Goal: Information Seeking & Learning: Learn about a topic

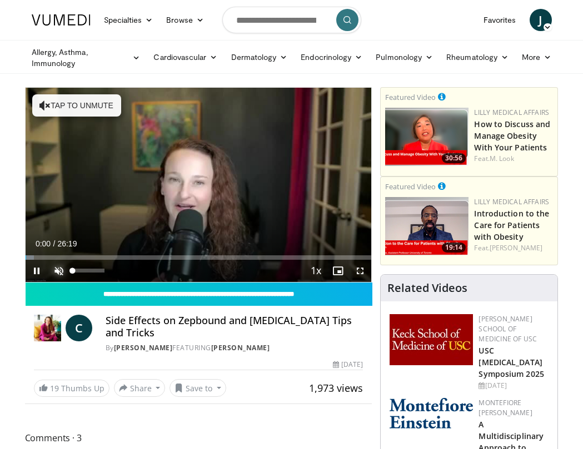
click at [58, 269] on span "Video Player" at bounding box center [59, 271] width 22 height 22
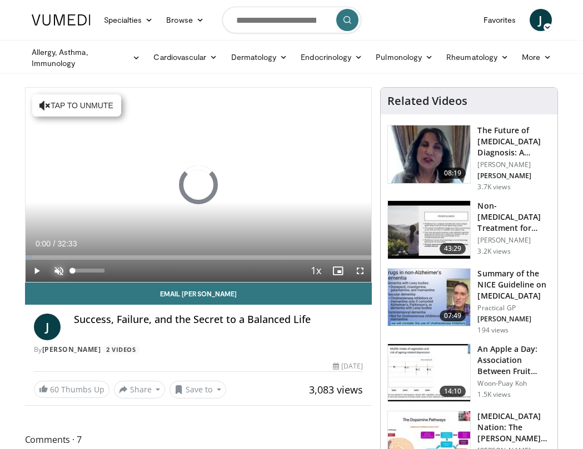
click at [57, 272] on span "Video Player" at bounding box center [59, 271] width 22 height 22
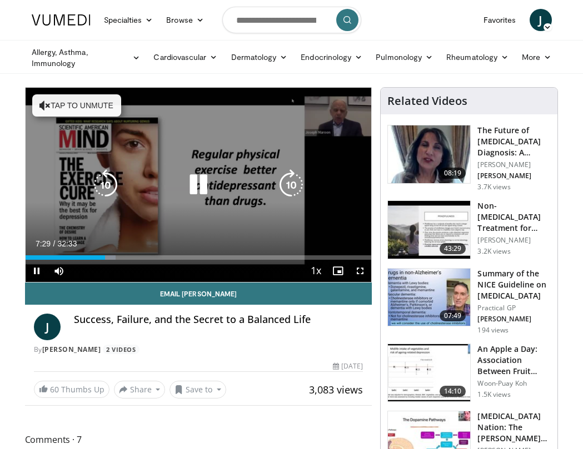
click at [199, 185] on icon "Video Player" at bounding box center [198, 184] width 31 height 31
click at [192, 184] on icon "Video Player" at bounding box center [198, 184] width 31 height 31
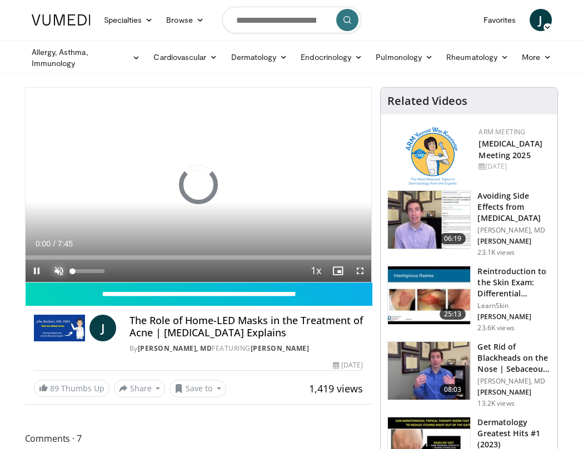
click at [56, 270] on span "Video Player" at bounding box center [59, 271] width 22 height 22
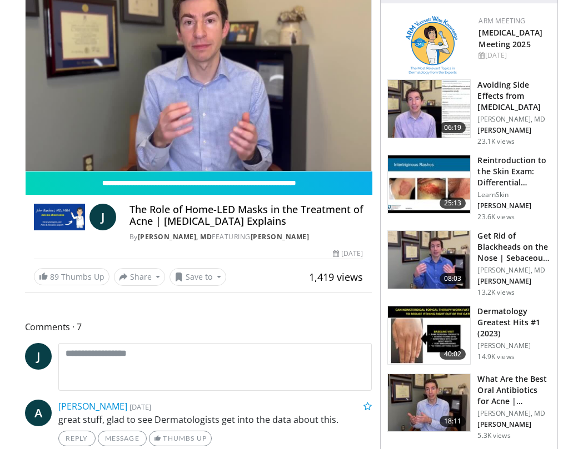
scroll to position [56, 0]
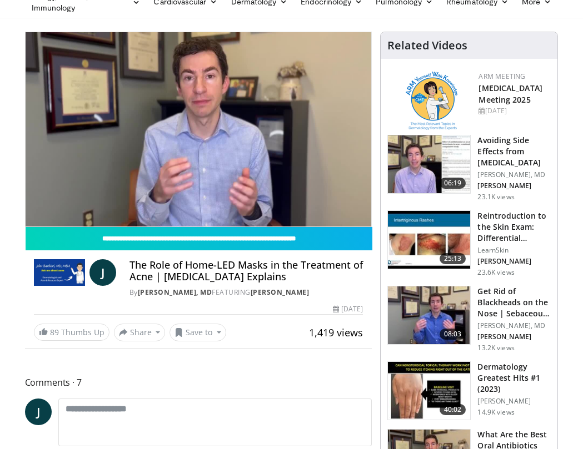
click at [433, 317] on img at bounding box center [429, 316] width 82 height 58
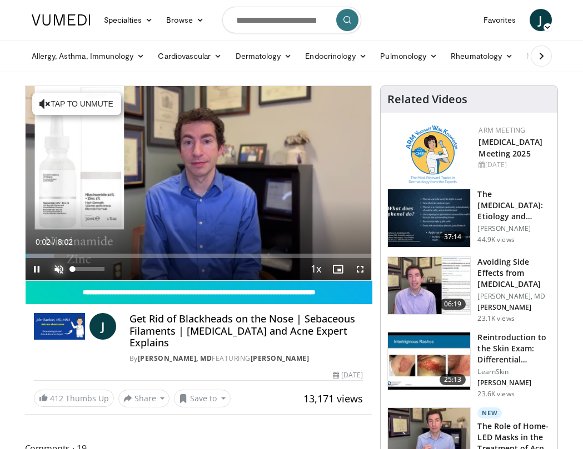
click at [58, 267] on span "Video Player" at bounding box center [59, 269] width 22 height 22
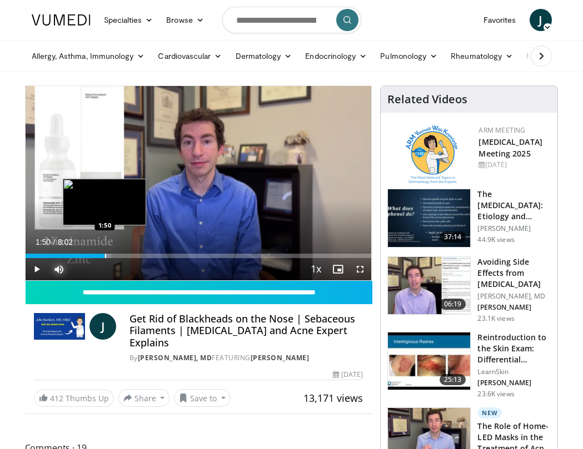
drag, startPoint x: 337, startPoint y: 255, endPoint x: 104, endPoint y: 253, distance: 232.2
click at [104, 253] on div "Loaded : 24.83% 1:50 1:50" at bounding box center [199, 253] width 346 height 11
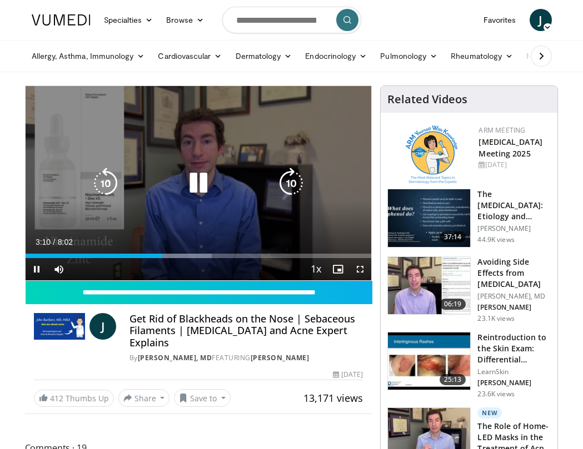
click at [195, 185] on icon "Video Player" at bounding box center [198, 183] width 31 height 31
click at [193, 183] on icon "Video Player" at bounding box center [198, 183] width 31 height 31
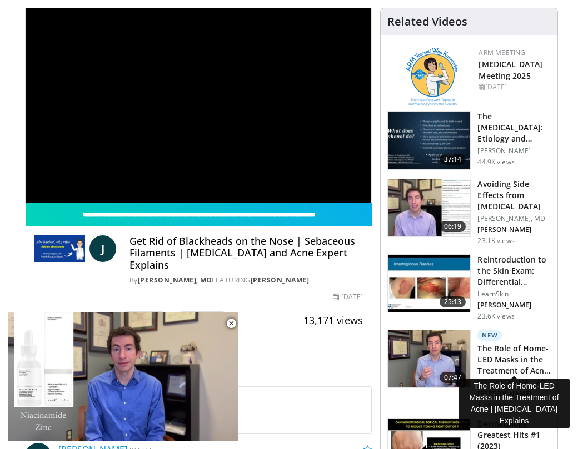
scroll to position [167, 0]
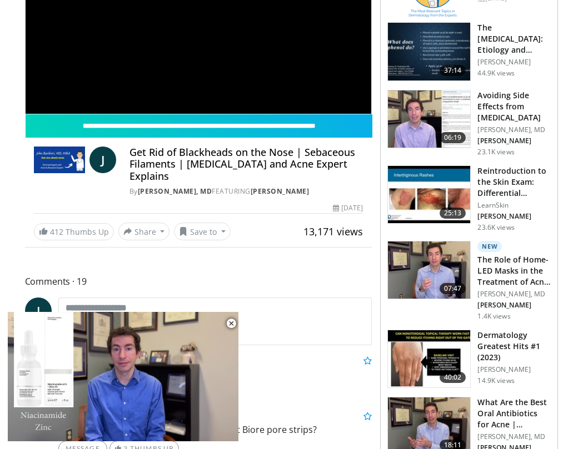
click at [424, 357] on img at bounding box center [429, 359] width 82 height 58
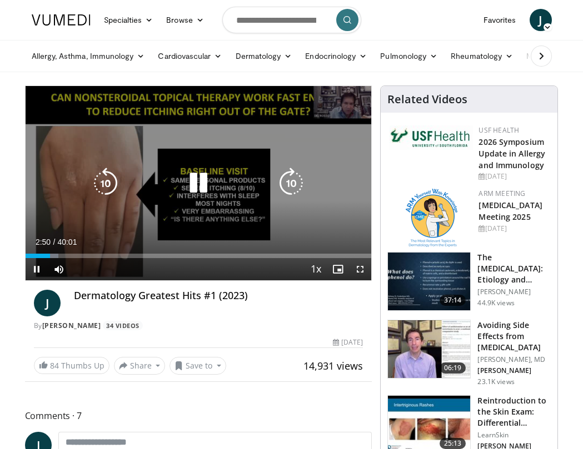
click at [196, 182] on icon "Video Player" at bounding box center [198, 183] width 31 height 31
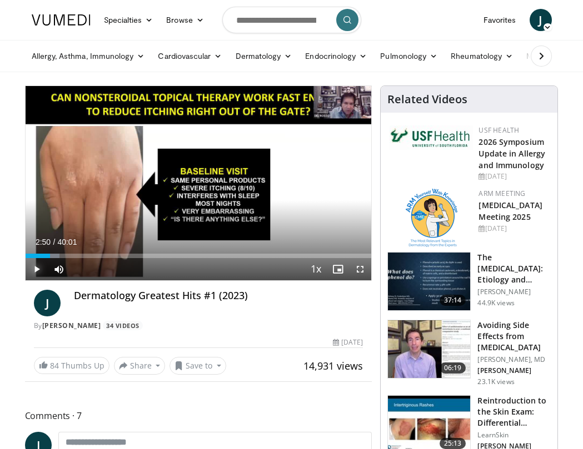
click at [33, 270] on span "Video Player" at bounding box center [37, 269] width 22 height 22
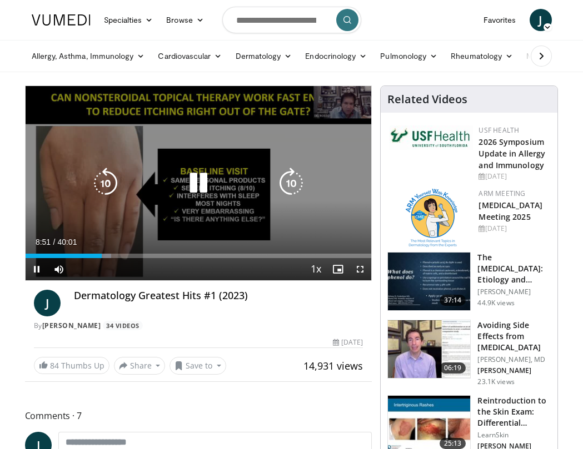
click at [198, 177] on icon "Video Player" at bounding box center [198, 183] width 31 height 31
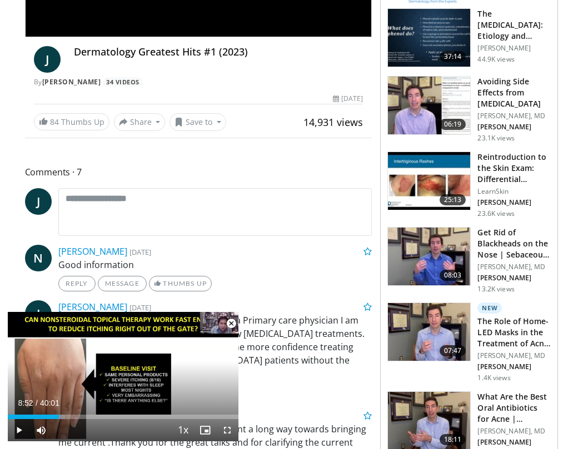
scroll to position [333, 0]
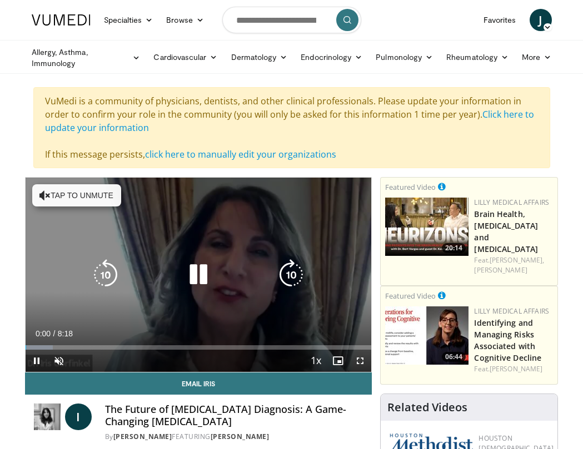
click at [38, 193] on button "Tap to unmute" at bounding box center [76, 195] width 89 height 22
click at [194, 265] on icon "Video Player" at bounding box center [198, 274] width 31 height 31
click at [195, 272] on icon "Video Player" at bounding box center [198, 274] width 31 height 31
click at [202, 282] on icon "Video Player" at bounding box center [198, 274] width 31 height 31
click at [195, 279] on icon "Video Player" at bounding box center [198, 274] width 31 height 31
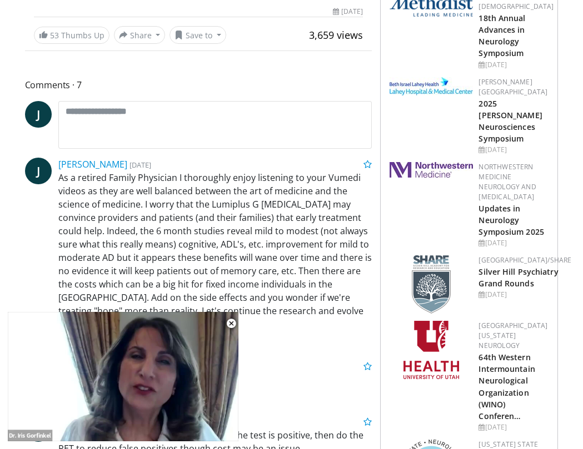
scroll to position [500, 0]
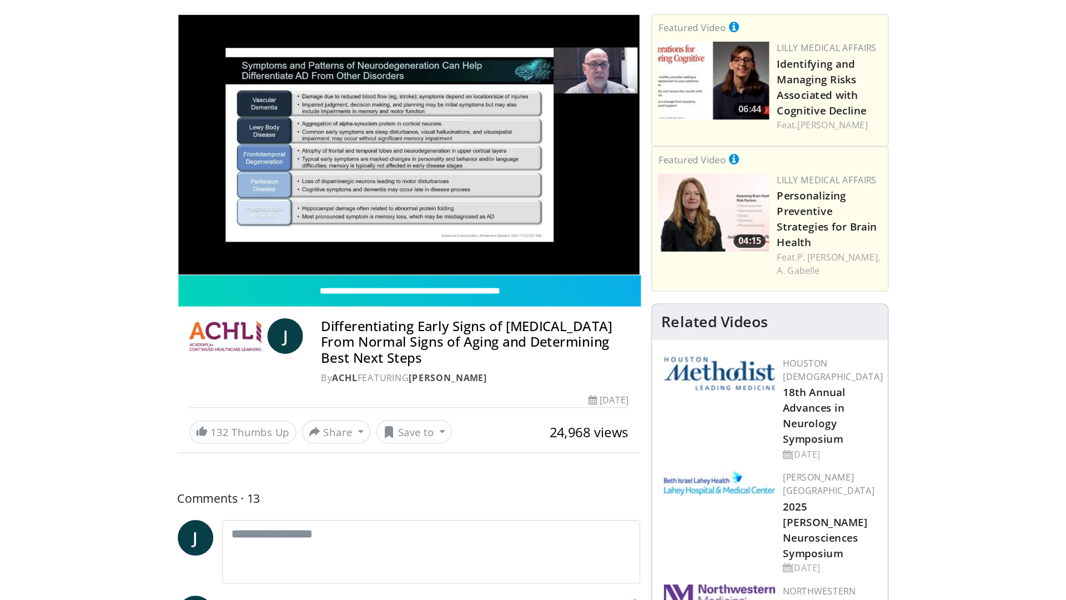
scroll to position [56, 0]
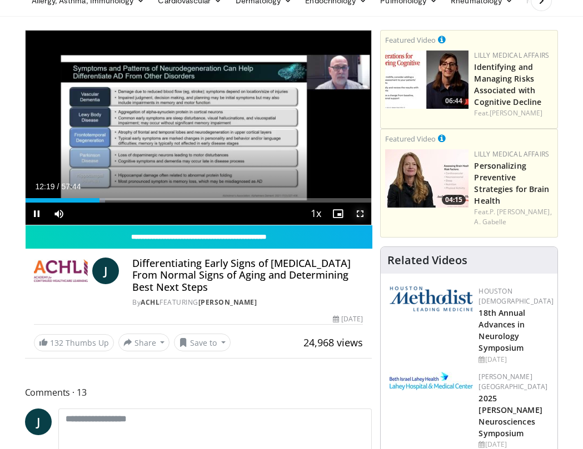
click at [360, 213] on span "Video Player" at bounding box center [360, 214] width 22 height 22
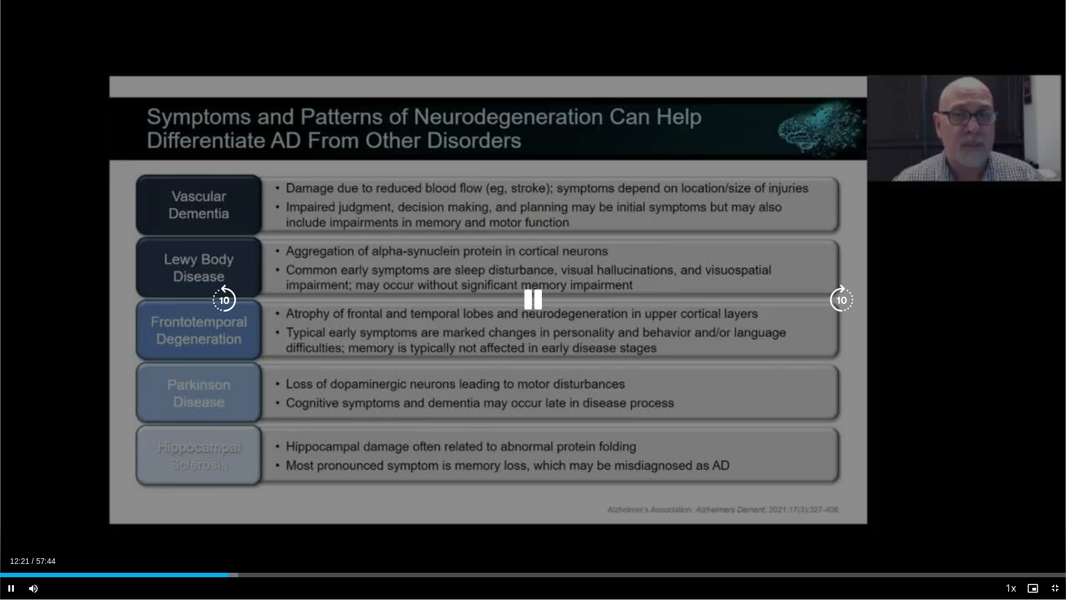
click at [228, 296] on icon "Video Player" at bounding box center [224, 299] width 31 height 31
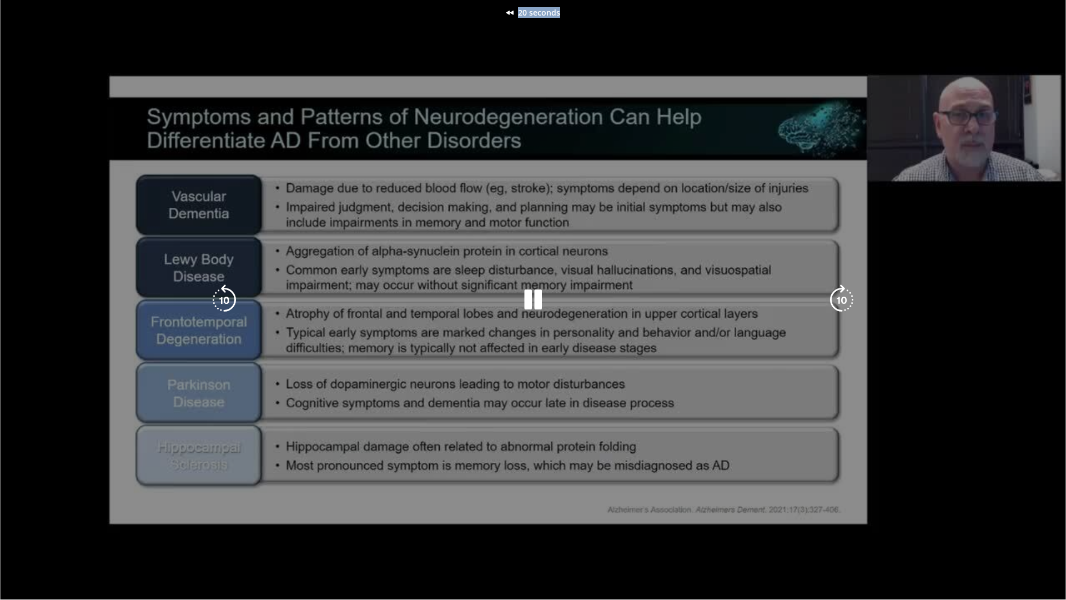
click at [228, 296] on div "20 seconds Tap to unmute" at bounding box center [533, 299] width 1066 height 599
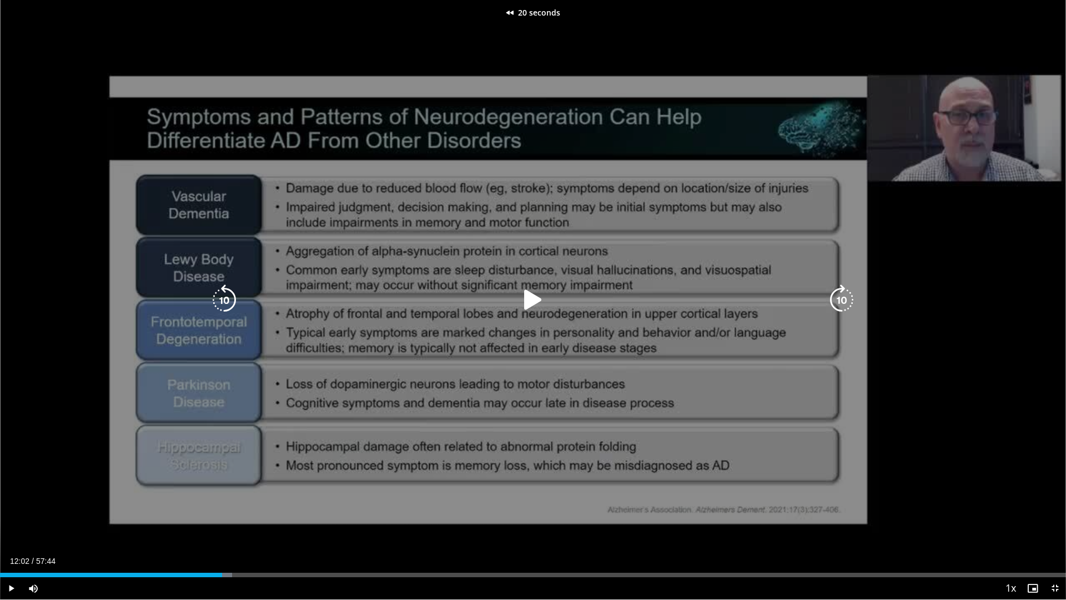
click at [228, 296] on icon "Video Player" at bounding box center [224, 299] width 31 height 31
click at [529, 300] on icon "Video Player" at bounding box center [533, 299] width 31 height 31
click at [535, 300] on icon "Video Player" at bounding box center [533, 299] width 31 height 31
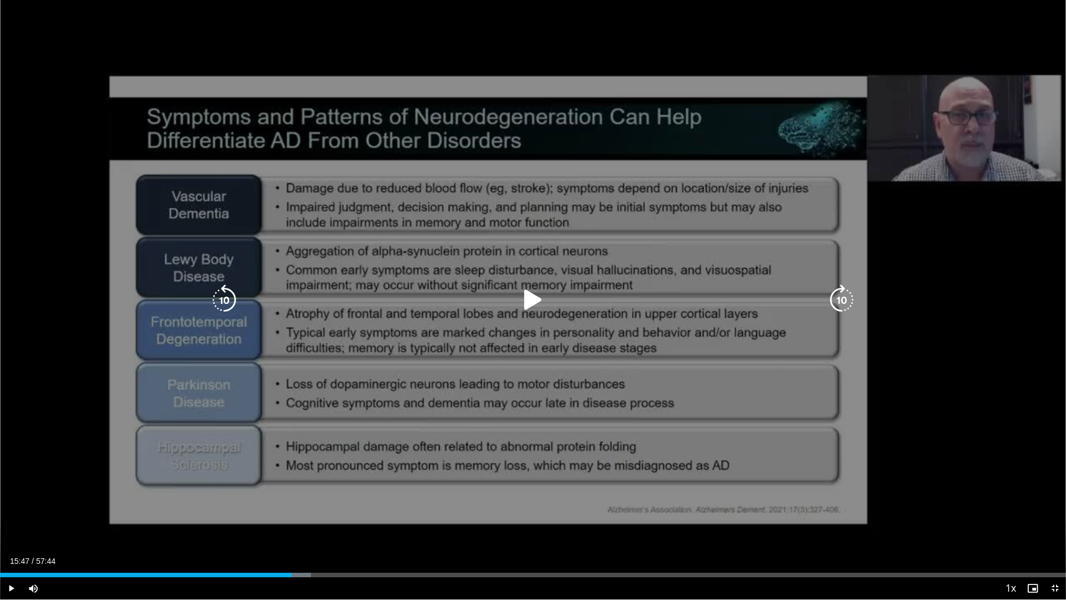
click at [535, 304] on icon "Video Player" at bounding box center [533, 299] width 31 height 31
click at [534, 297] on icon "Video Player" at bounding box center [533, 299] width 31 height 31
click at [530, 302] on icon "Video Player" at bounding box center [533, 299] width 31 height 31
click at [532, 303] on icon "Video Player" at bounding box center [533, 299] width 31 height 31
click at [535, 299] on icon "Video Player" at bounding box center [533, 299] width 31 height 31
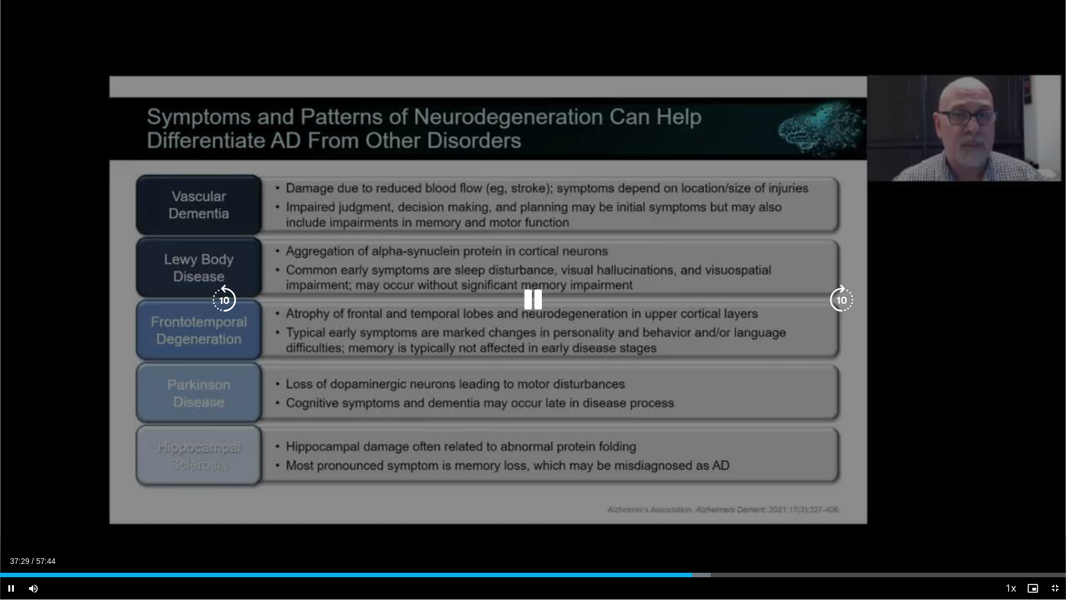
click at [531, 300] on icon "Video Player" at bounding box center [533, 299] width 31 height 31
click at [529, 299] on icon "Video Player" at bounding box center [533, 299] width 31 height 31
click at [530, 294] on icon "Video Player" at bounding box center [533, 299] width 31 height 31
